Goal: Task Accomplishment & Management: Use online tool/utility

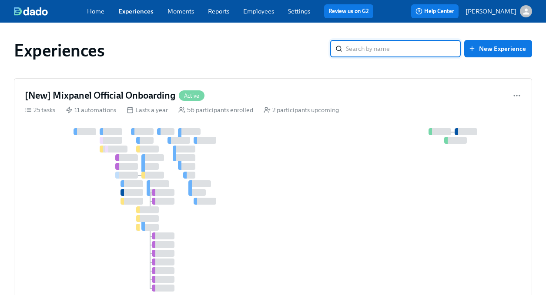
click at [360, 50] on input "search" at bounding box center [403, 48] width 115 height 17
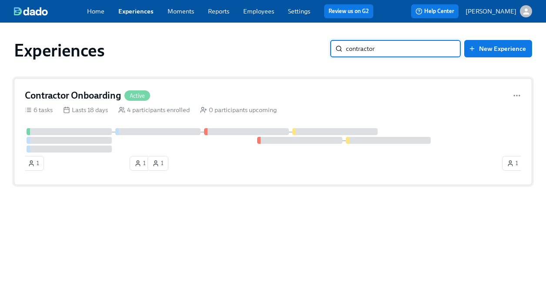
type input "contractor"
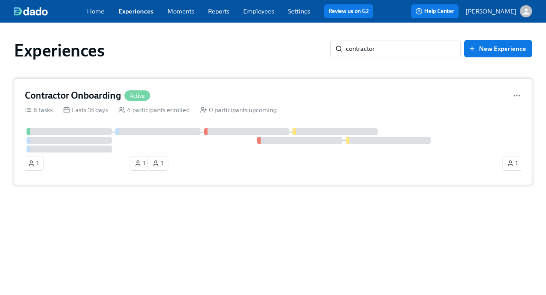
click at [292, 97] on div "Contractor Onboarding Active" at bounding box center [273, 95] width 497 height 13
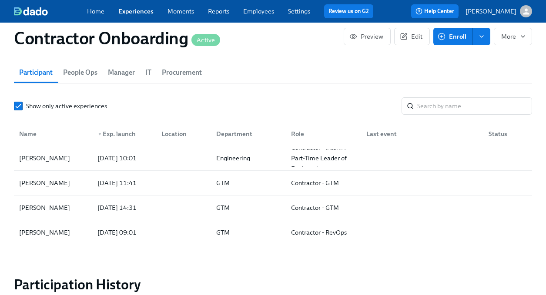
scroll to position [675, 0]
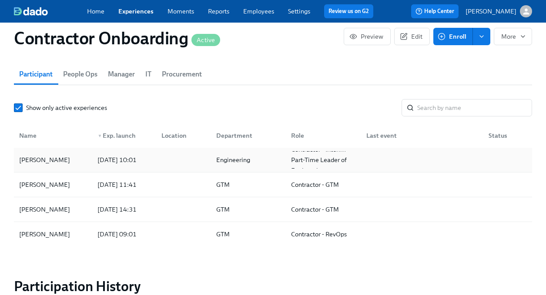
click at [191, 161] on div at bounding box center [181, 159] width 55 height 17
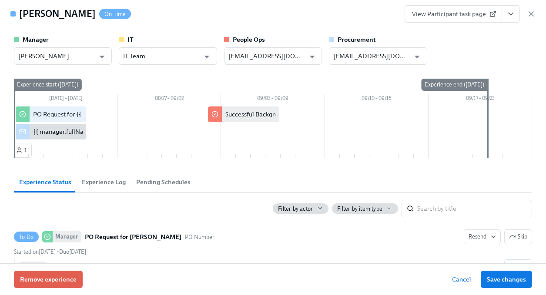
click at [512, 14] on icon "View task page" at bounding box center [511, 14] width 4 height 2
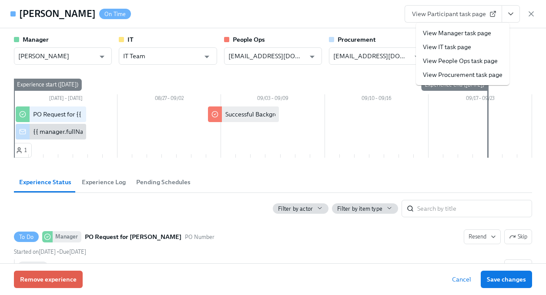
click at [477, 59] on link "View People Ops task page" at bounding box center [460, 61] width 75 height 9
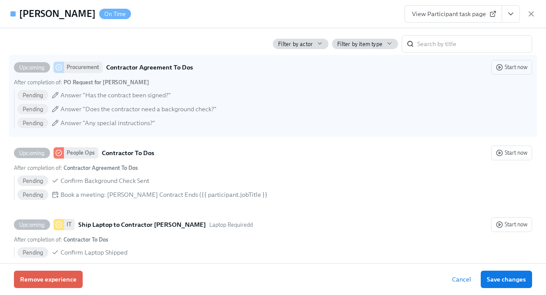
scroll to position [273, 0]
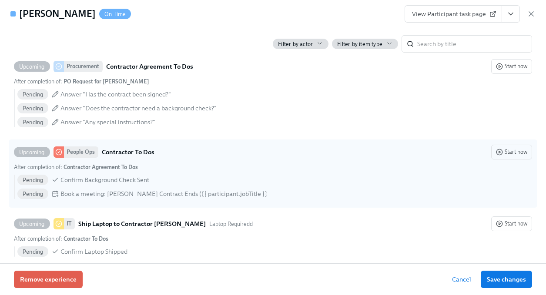
click at [203, 173] on div "Upcoming People Ops Contractor To Dos Start now After completion of : Contracto…" at bounding box center [273, 174] width 518 height 58
click at [22, 156] on input "Upcoming People Ops Contractor To Dos Start now After completion of : Contracto…" at bounding box center [18, 152] width 8 height 8
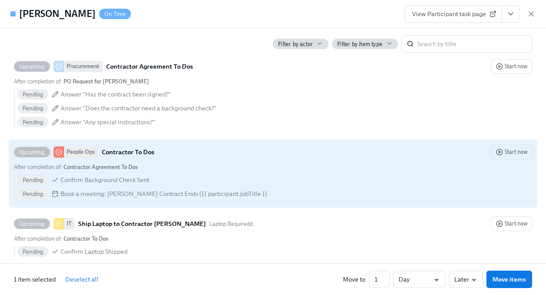
click at [203, 173] on div "Upcoming People Ops Contractor To Dos Start now After completion of : Contracto…" at bounding box center [273, 174] width 518 height 58
click at [22, 156] on input "Upcoming People Ops Contractor To Dos Start now After completion of : Contracto…" at bounding box center [18, 152] width 8 height 8
checkbox input "false"
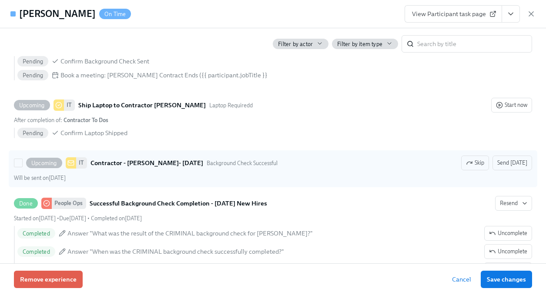
scroll to position [393, 0]
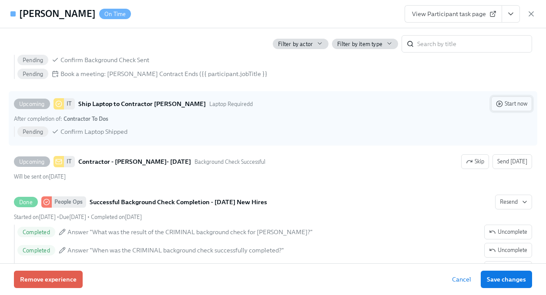
click at [516, 110] on button "Start now" at bounding box center [511, 104] width 41 height 15
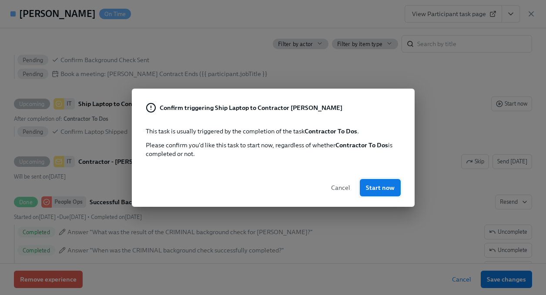
click at [380, 191] on span "Start now" at bounding box center [380, 188] width 29 height 9
click at [357, 218] on div "Confirm triggering Ship Laptop to Contractor [PERSON_NAME] This task is usually…" at bounding box center [273, 147] width 546 height 295
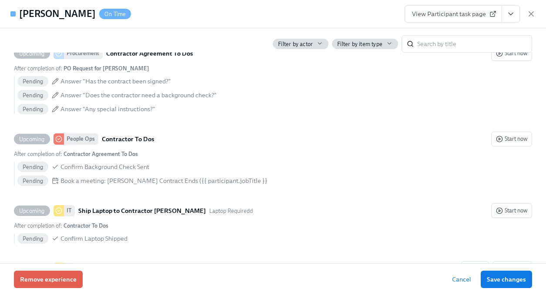
scroll to position [285, 0]
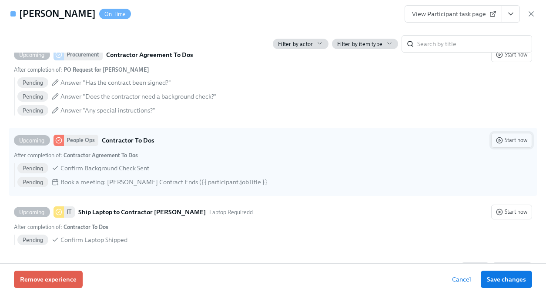
click at [504, 142] on span "Start now" at bounding box center [511, 140] width 31 height 9
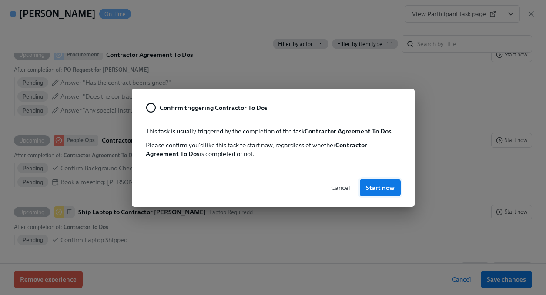
click at [382, 184] on span "Start now" at bounding box center [380, 188] width 29 height 9
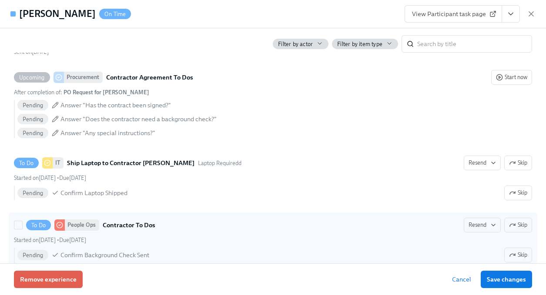
scroll to position [288, 0]
